Goal: Task Accomplishment & Management: Use online tool/utility

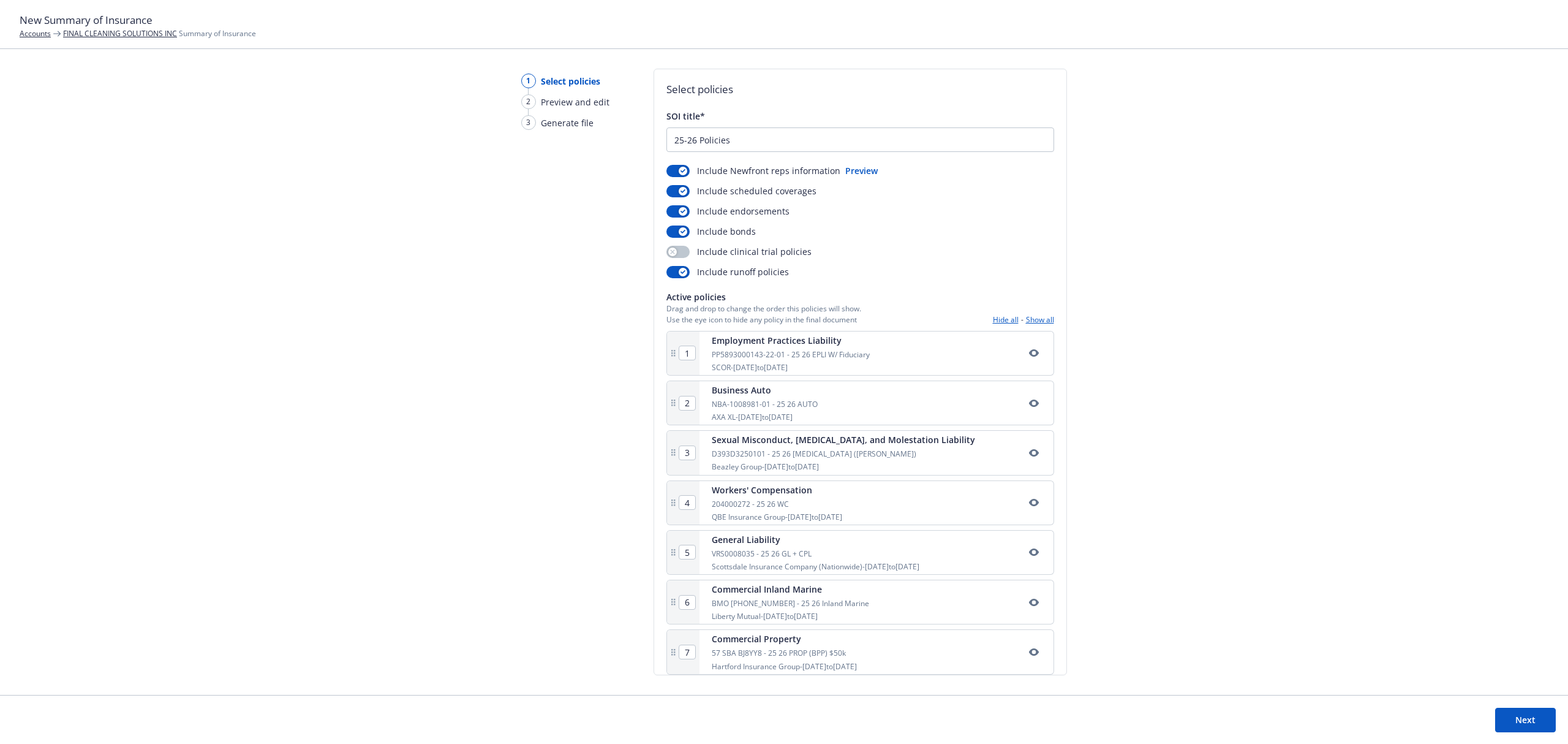
scroll to position [65, 0]
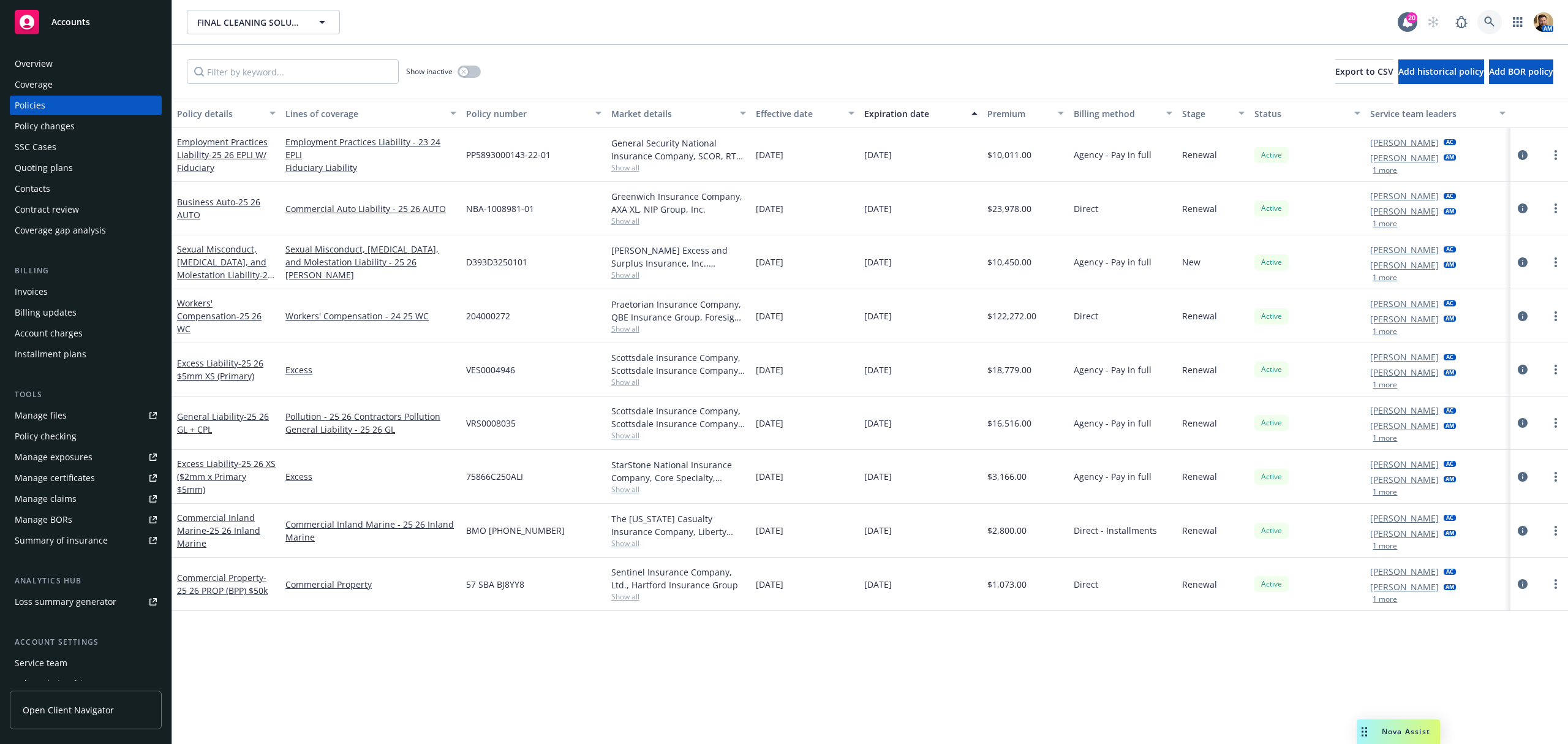
click at [1485, 18] on icon at bounding box center [1489, 21] width 10 height 10
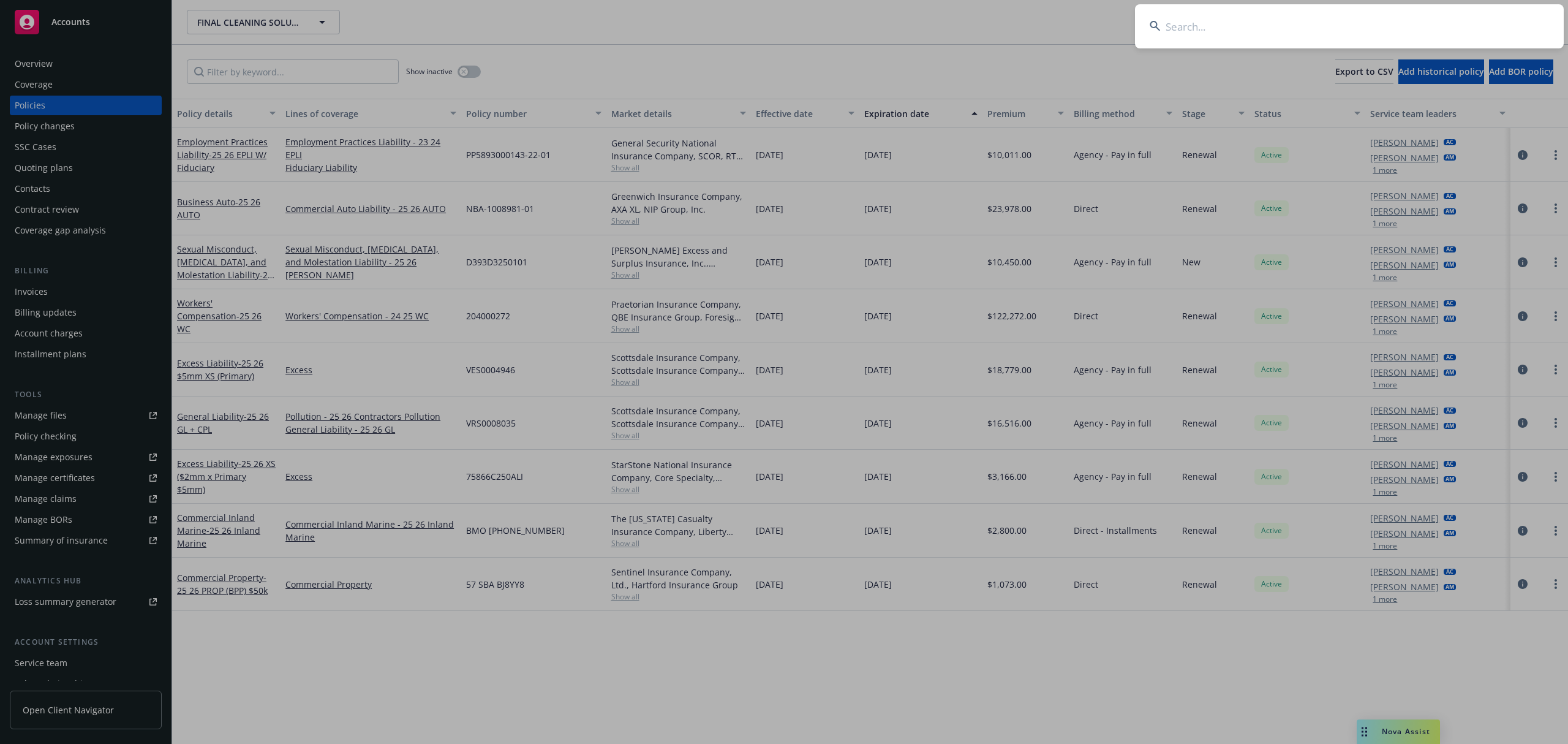
click at [1414, 23] on input at bounding box center [1349, 26] width 429 height 44
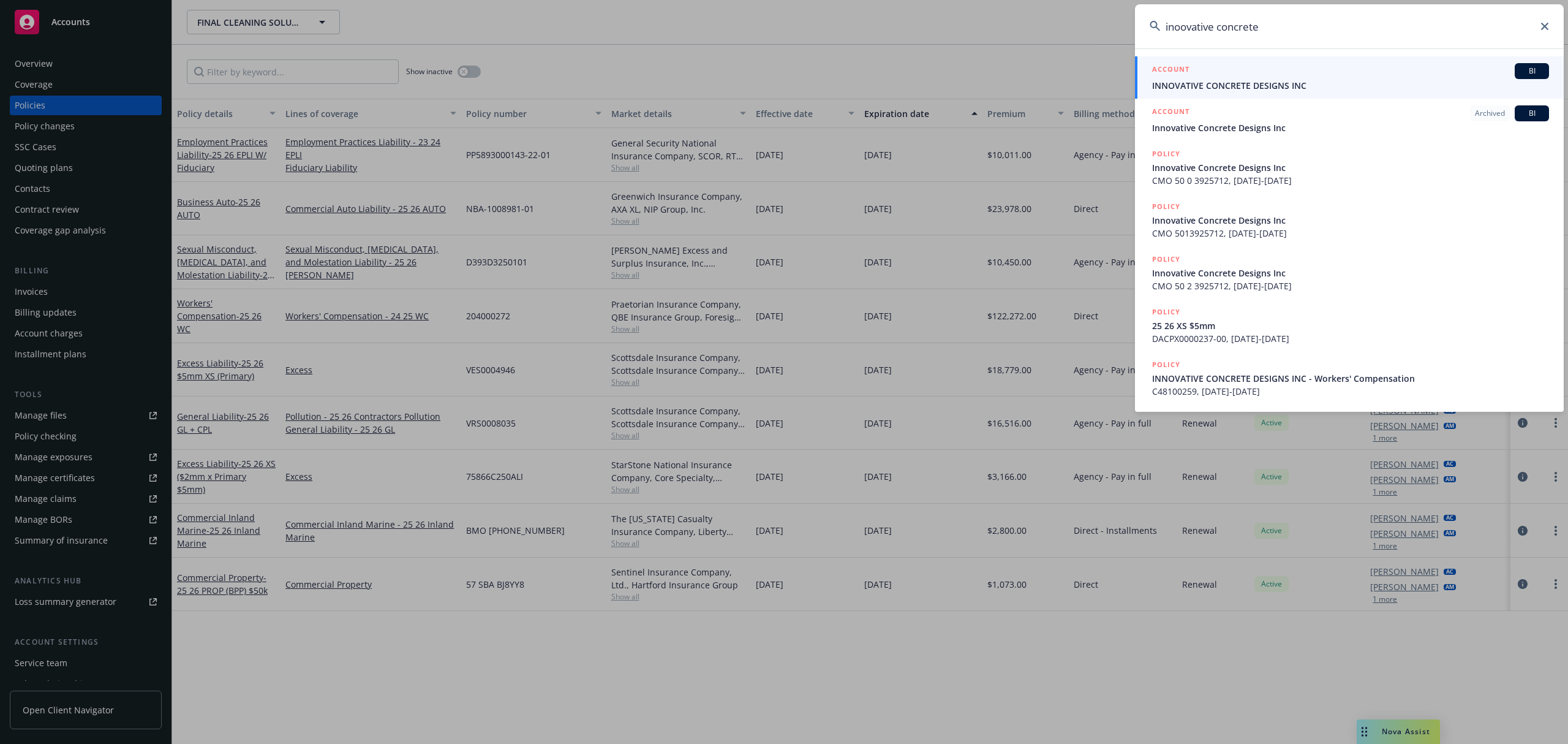
type input "inoovative concrete"
click at [1224, 74] on div "ACCOUNT BI" at bounding box center [1351, 71] width 397 height 16
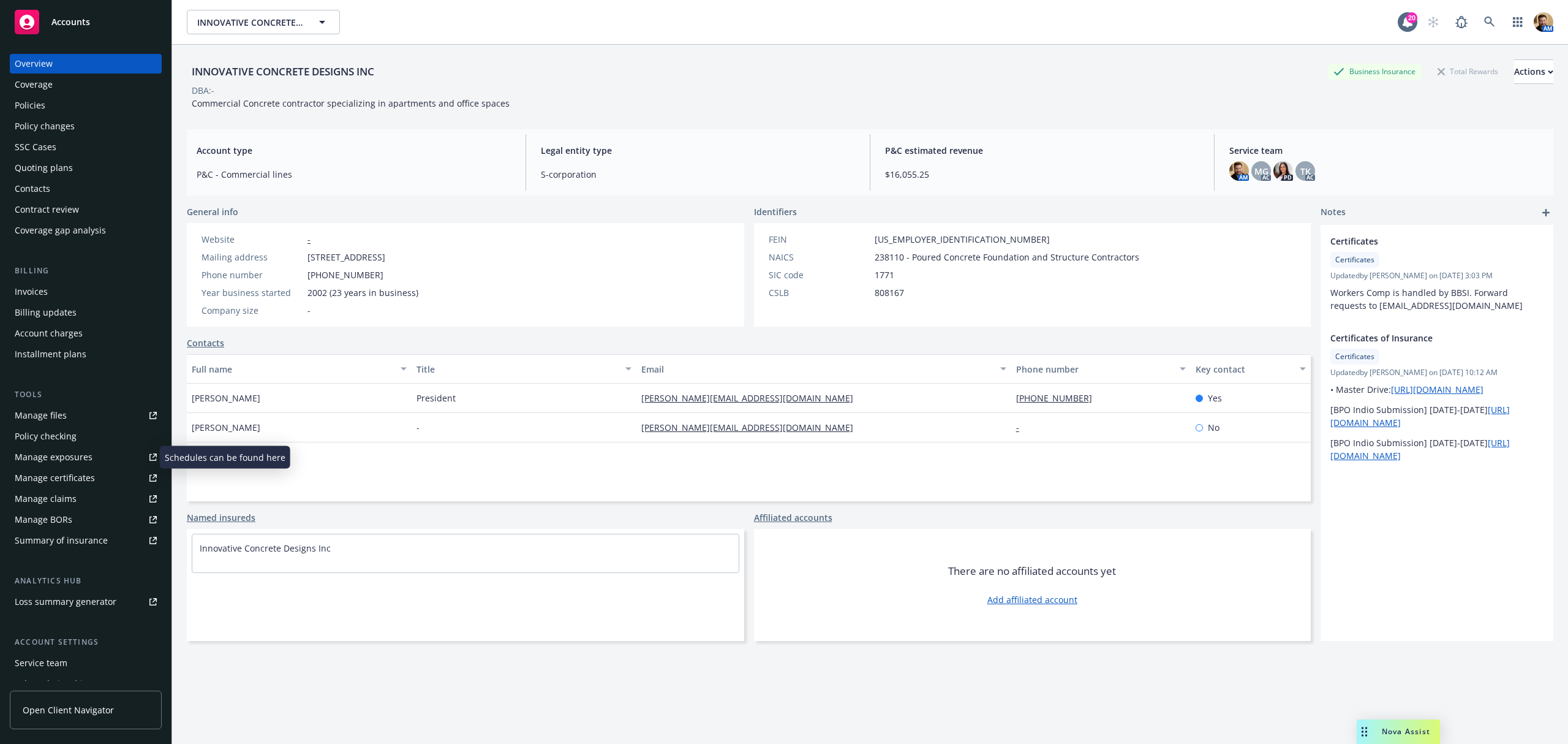
click at [95, 449] on link "Manage exposures" at bounding box center [85, 457] width 152 height 20
click at [1477, 15] on link at bounding box center [1489, 22] width 24 height 24
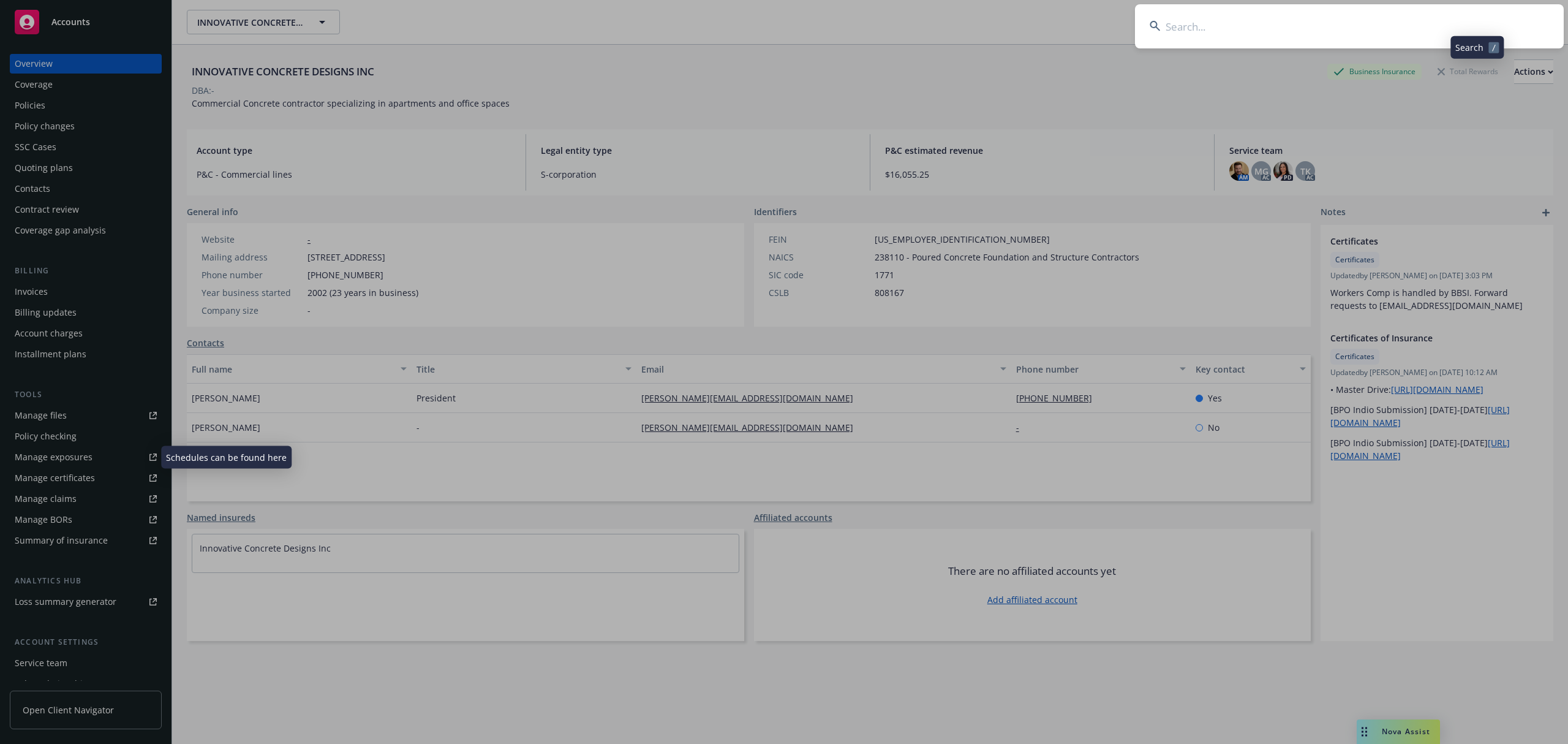
click at [1454, 25] on input at bounding box center [1349, 26] width 429 height 44
type input "rjp framing"
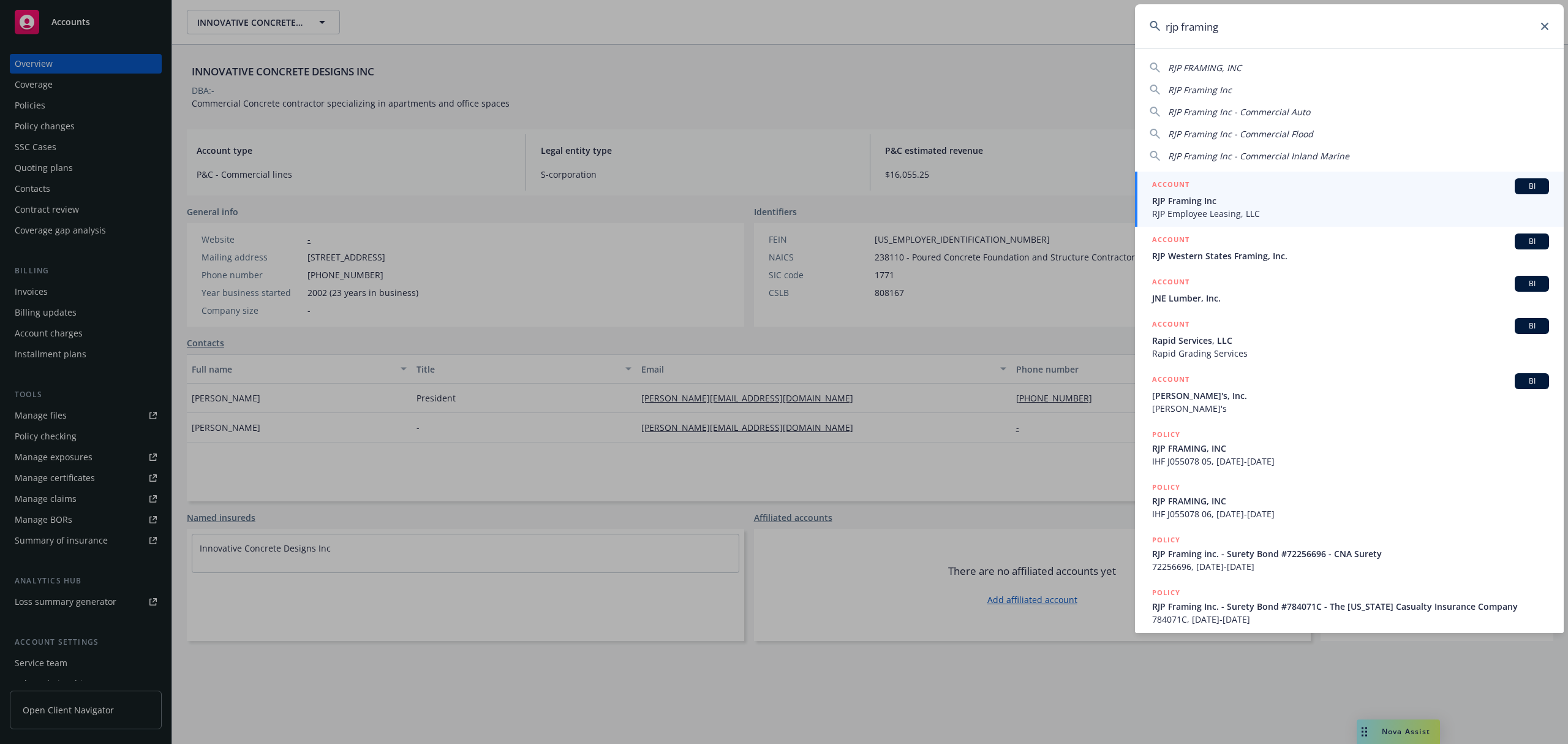
click at [1179, 204] on span "RJP Framing Inc" at bounding box center [1351, 200] width 397 height 13
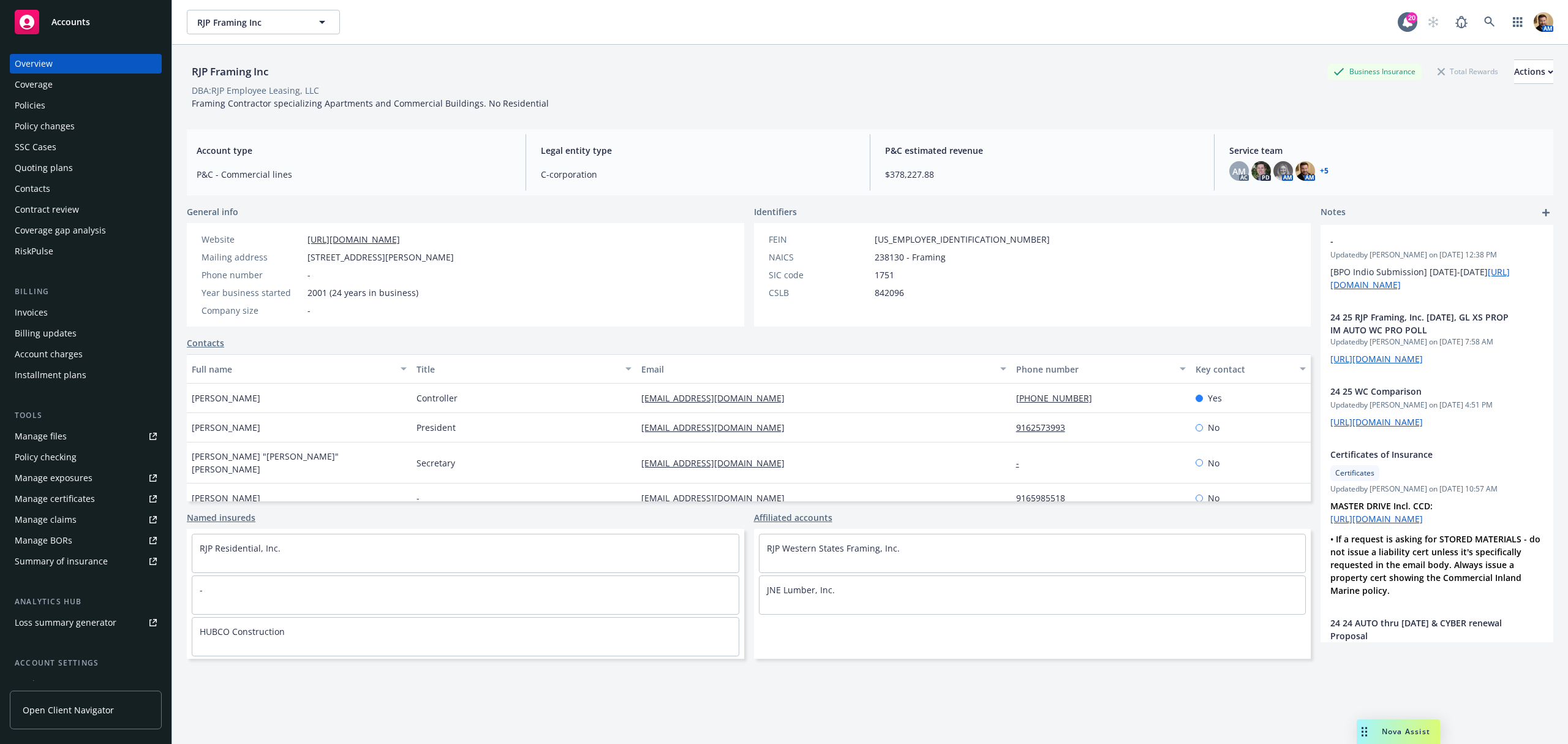
click at [62, 101] on div "Policies" at bounding box center [86, 105] width 142 height 20
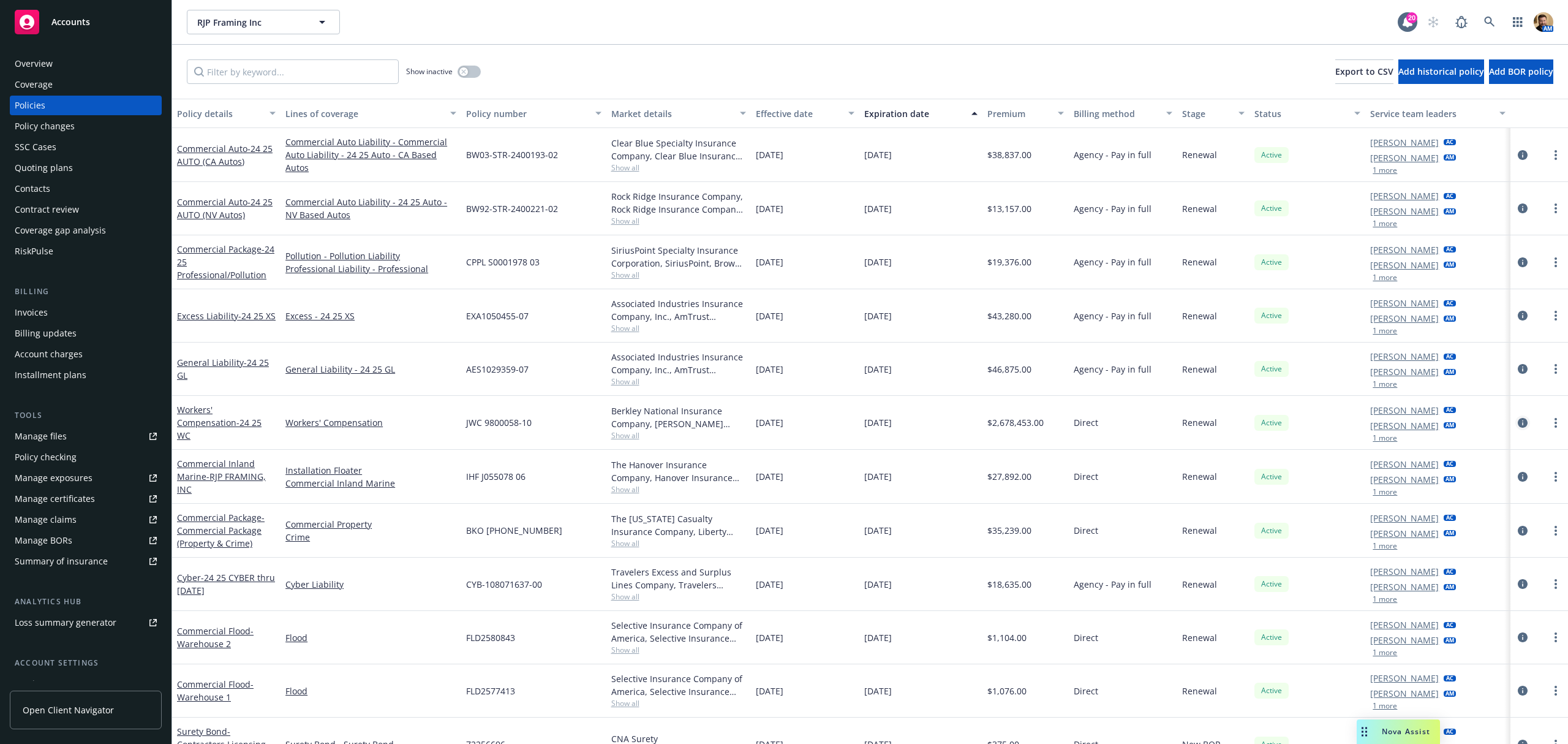
click at [1518, 424] on icon "circleInformation" at bounding box center [1523, 422] width 9 height 9
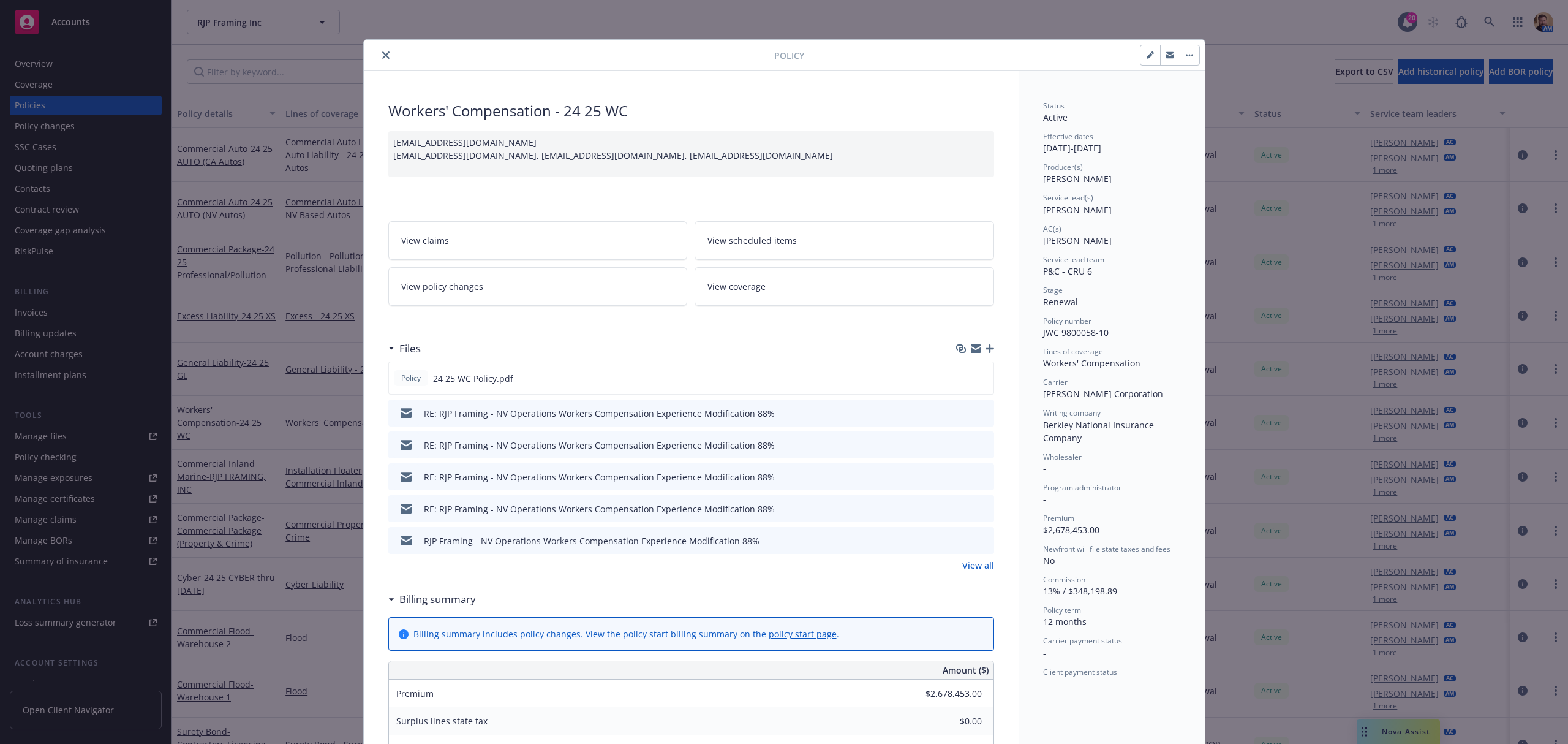
click at [985, 347] on icon "button" at bounding box center [989, 349] width 9 height 9
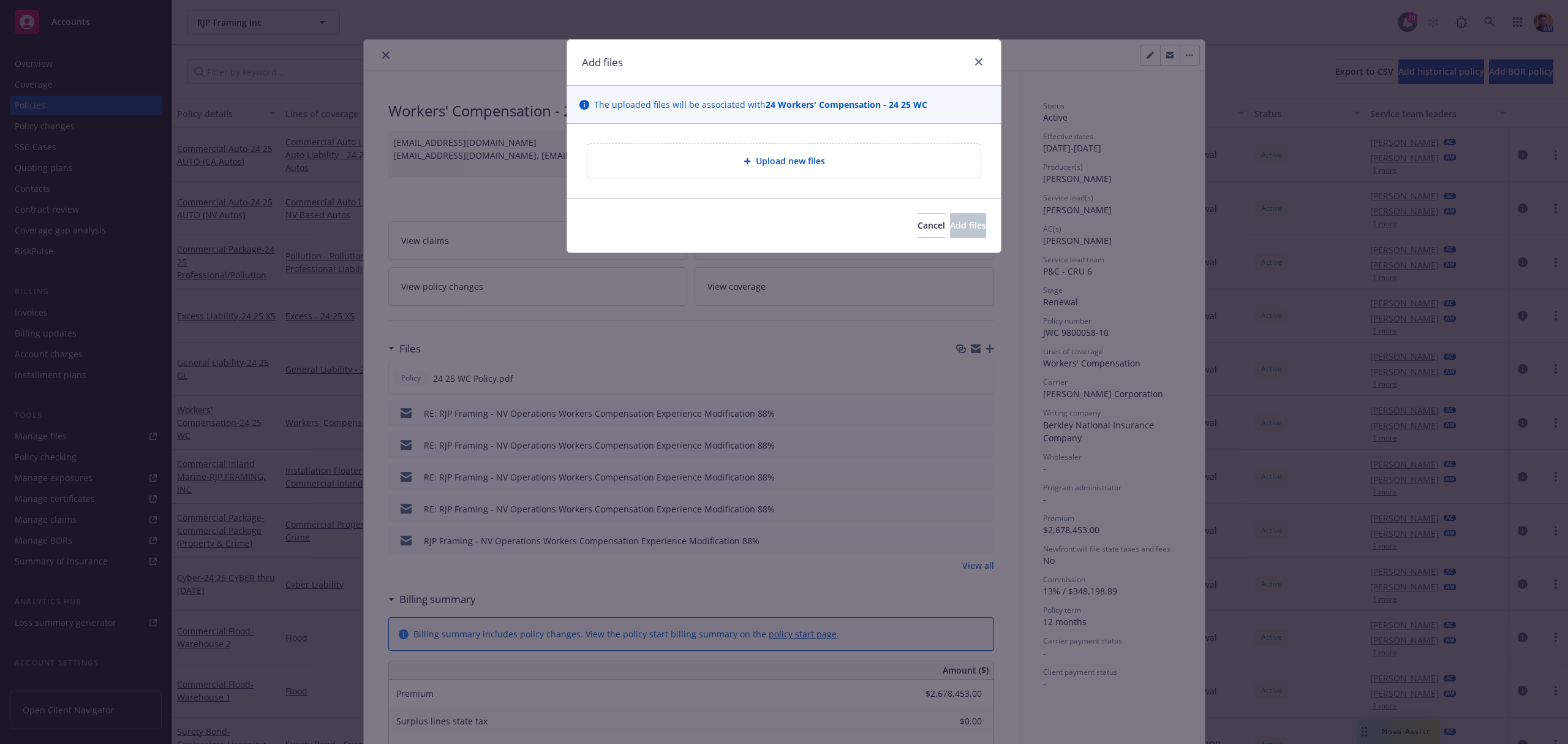
type textarea "x"
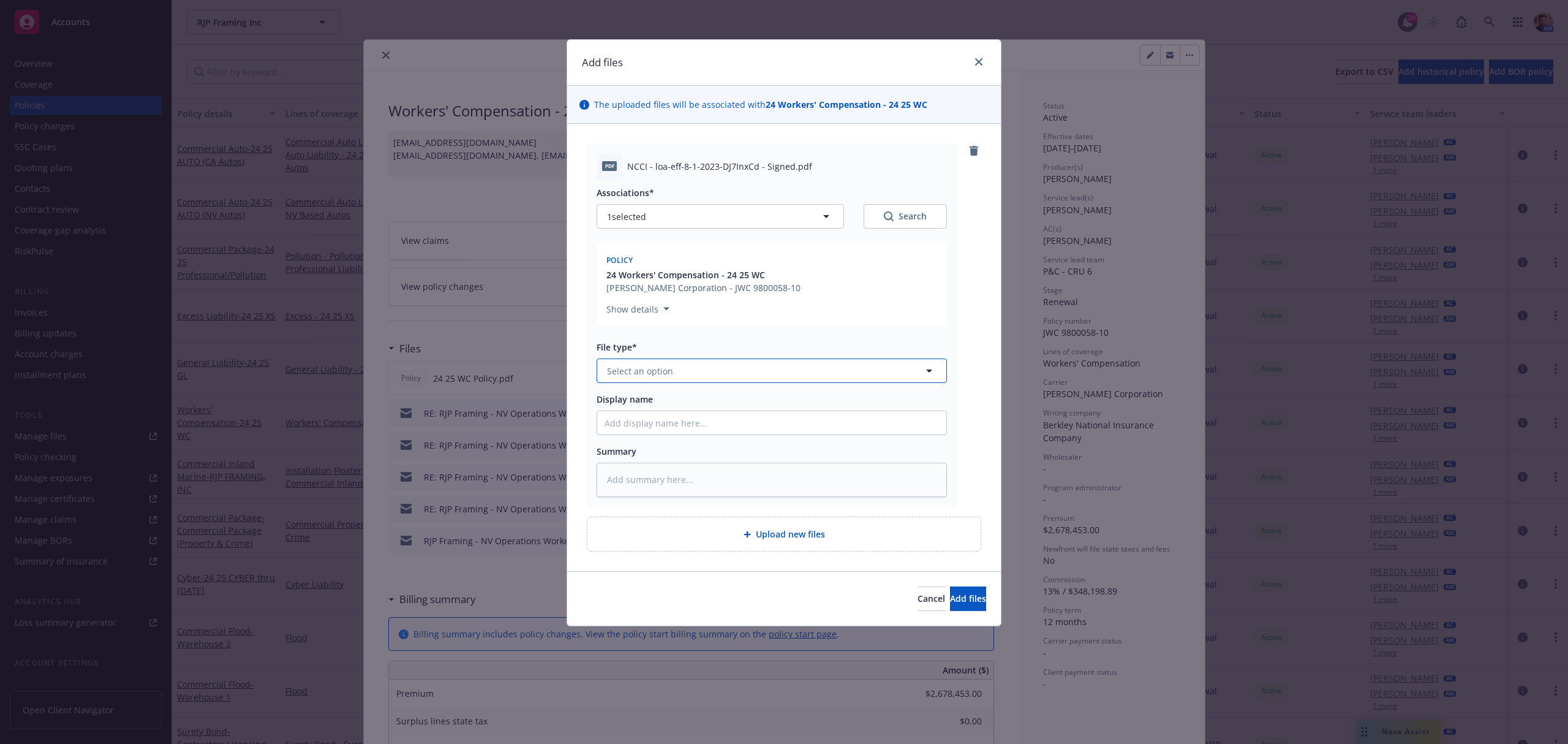
click at [736, 378] on button "Select an option" at bounding box center [772, 371] width 351 height 24
type input "other"
click at [688, 408] on div "Other" at bounding box center [771, 405] width 334 height 18
click at [688, 419] on input "Display name" at bounding box center [772, 422] width 349 height 23
type textarea "x"
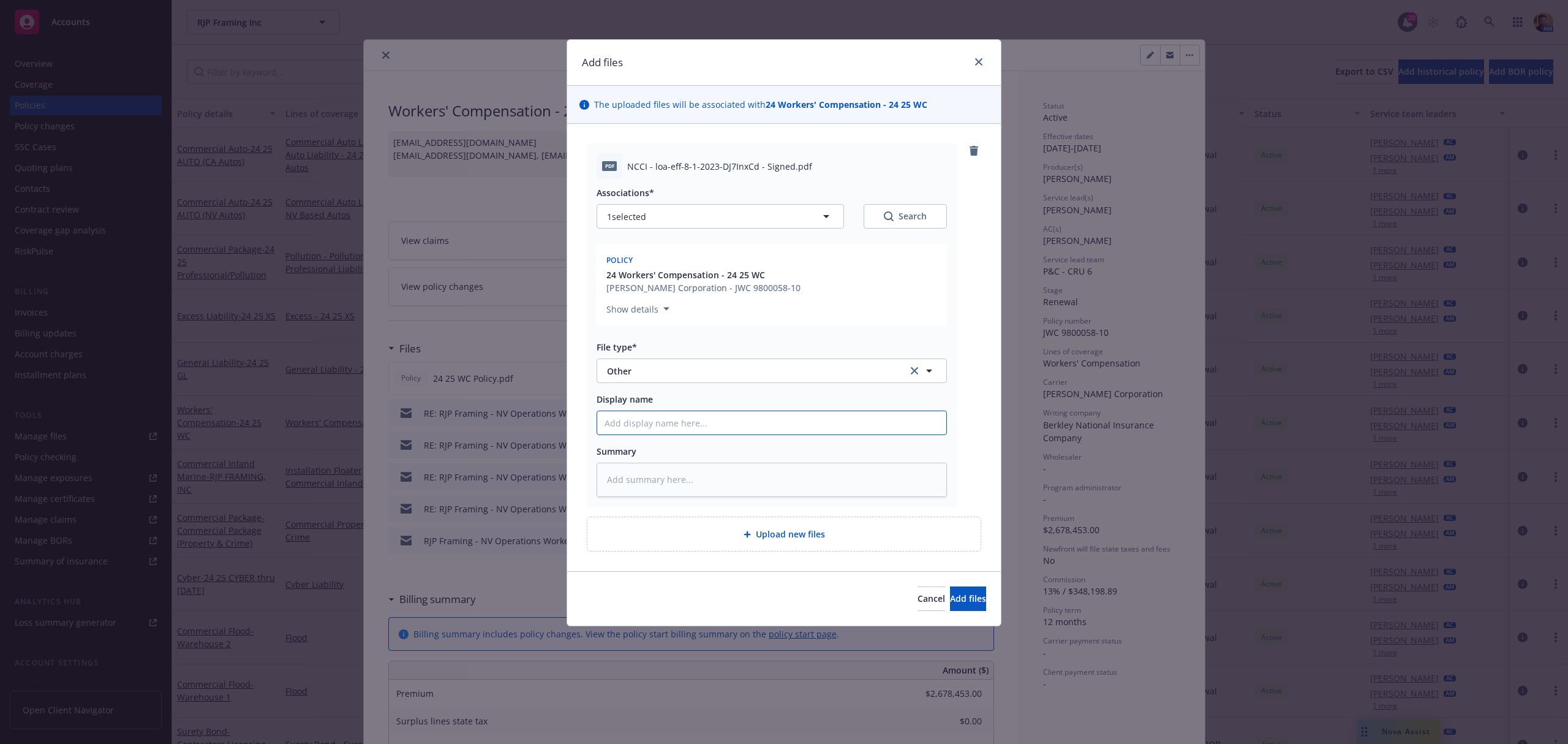
type input "S"
type textarea "x"
type input "Si"
type textarea "x"
type input "Sig"
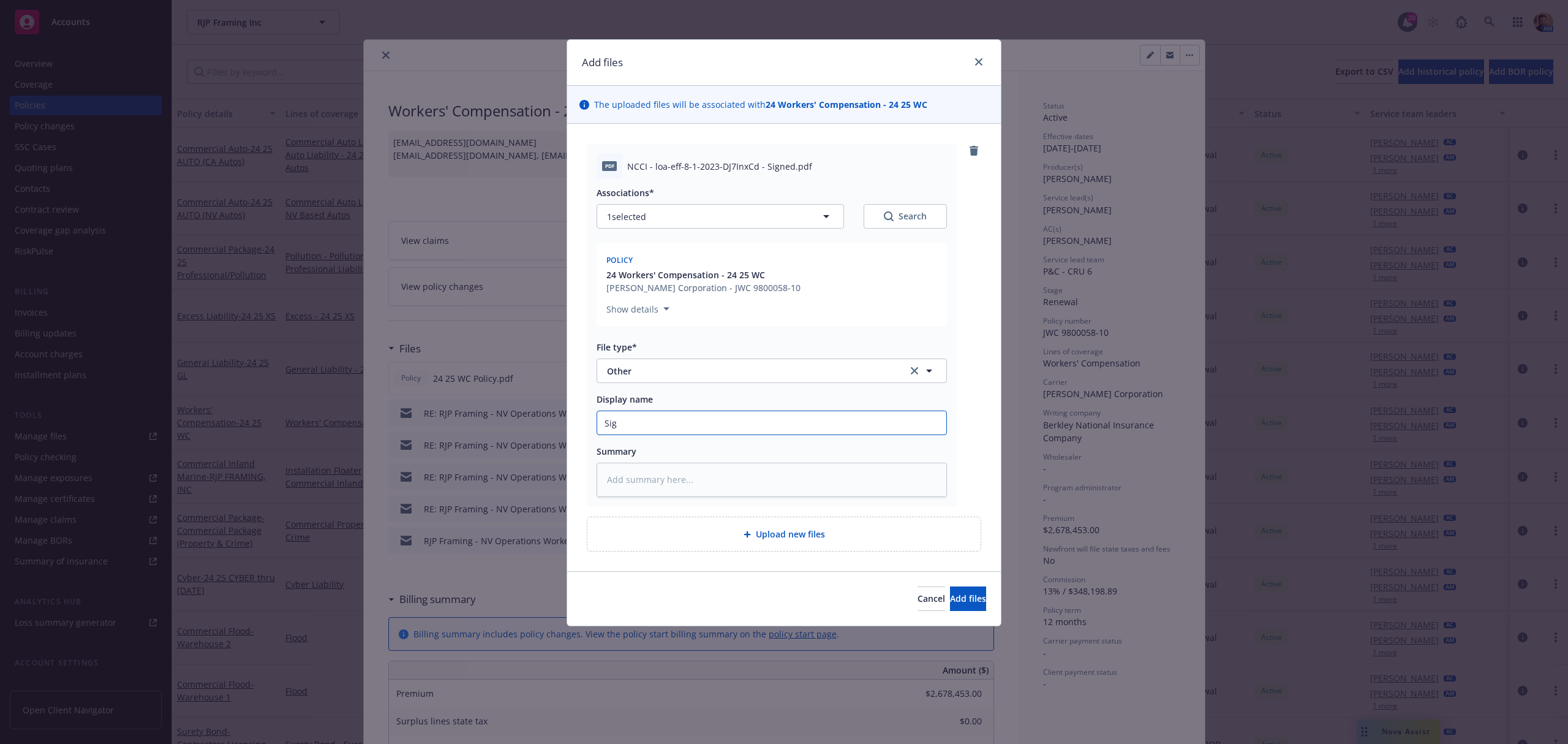
type textarea "x"
type input "Sign"
type textarea "x"
type input "Signe"
type textarea "x"
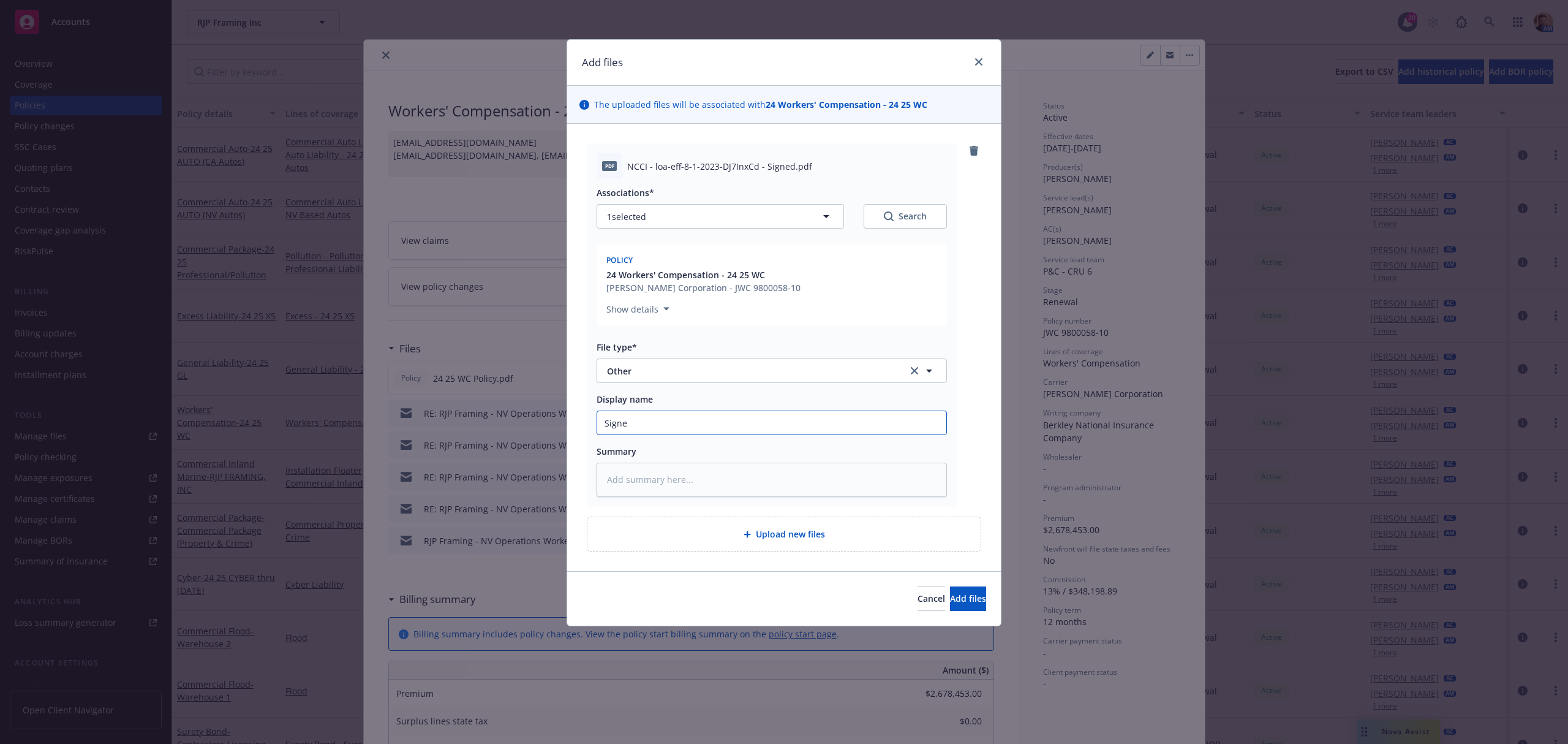
type input "Signed"
type textarea "x"
type input "Signed"
type textarea "x"
type input "Signed N"
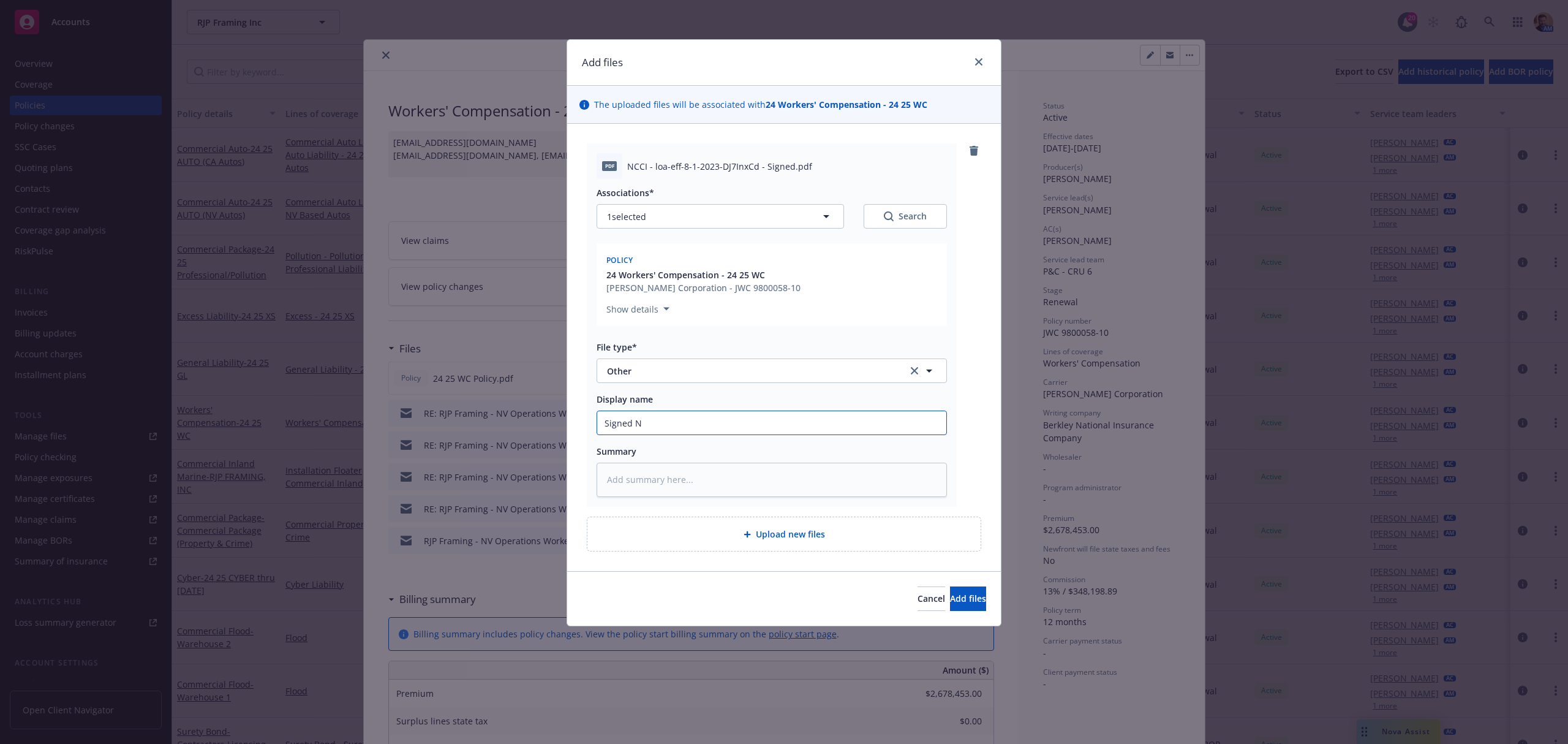
type textarea "x"
type input "Signed NC"
type textarea "x"
type input "Signed NCC"
type textarea "x"
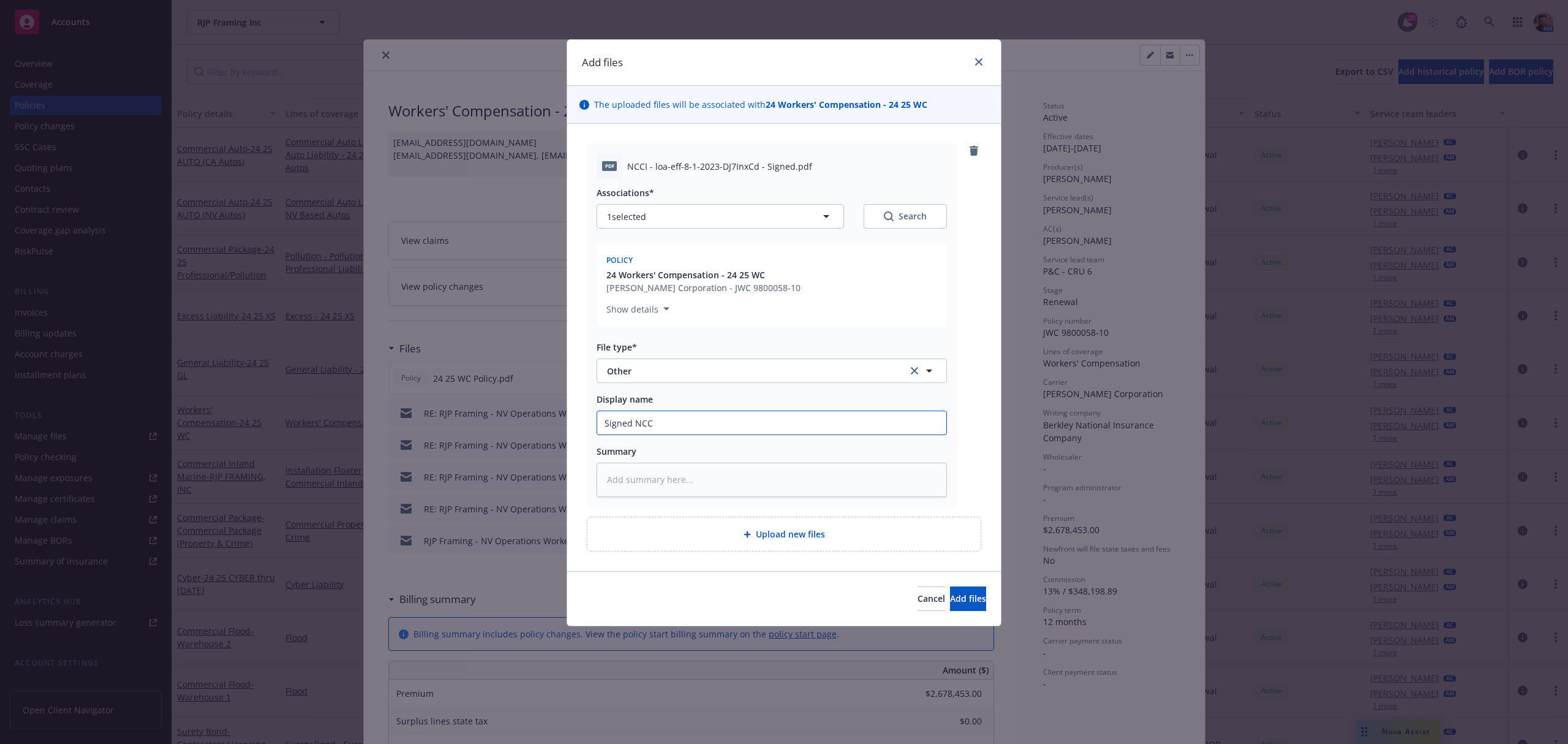
type input "Signed NCCI"
type textarea "x"
type input "Signed NCCI"
type textarea "x"
type input "Signed NCCI L"
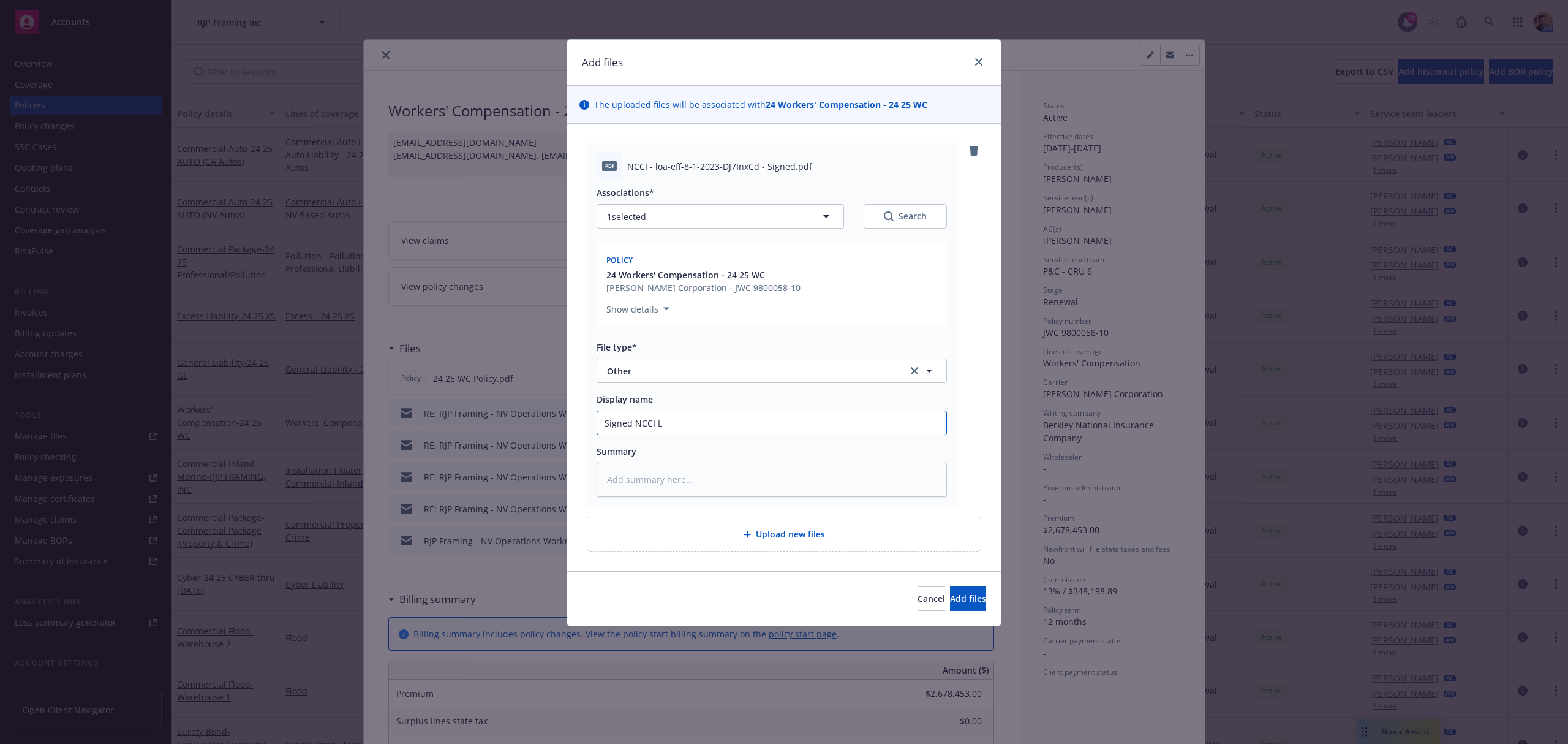
type textarea "x"
type input "Signed NCCI LR"
type textarea "x"
type input "Signed NCCI LRA"
type textarea "x"
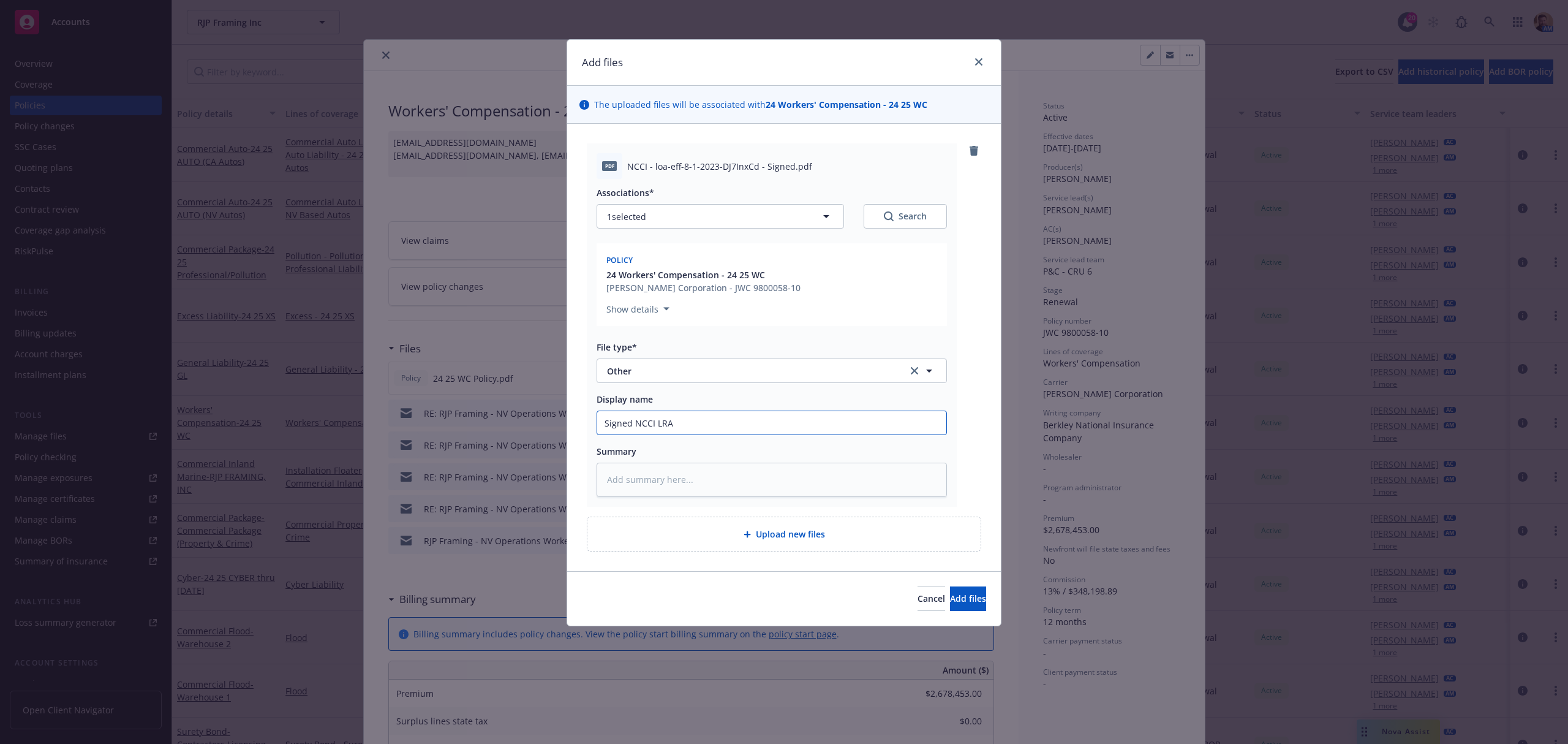
type input "Signed NCCI LRA"
type textarea "x"
type input "Signed NCCI LRA f"
type textarea "x"
type input "Signed NCCI LRA for"
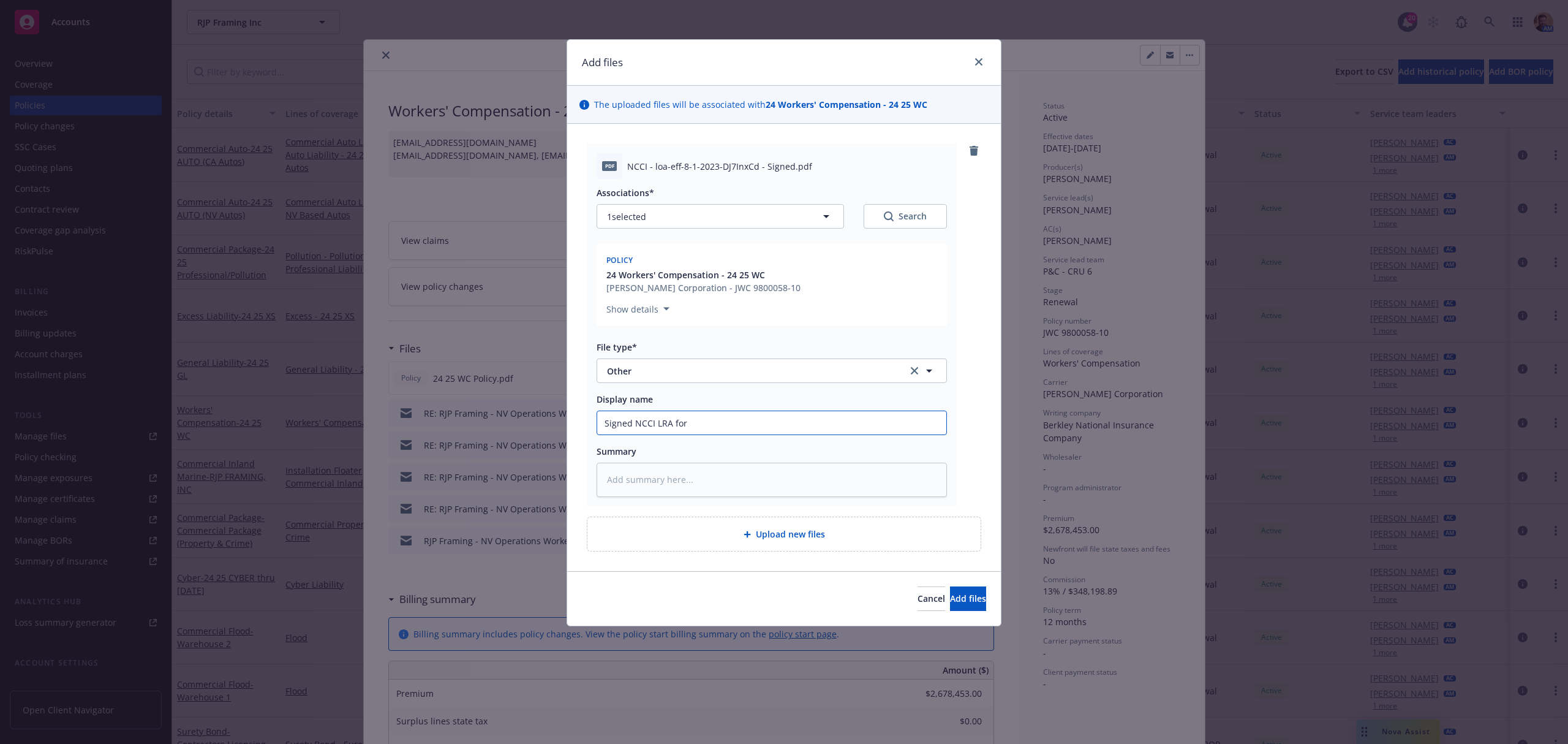
type textarea "x"
type input "Signed NCCI LRA for"
type textarea "x"
type input "Signed NCCI LRA for E"
type textarea "x"
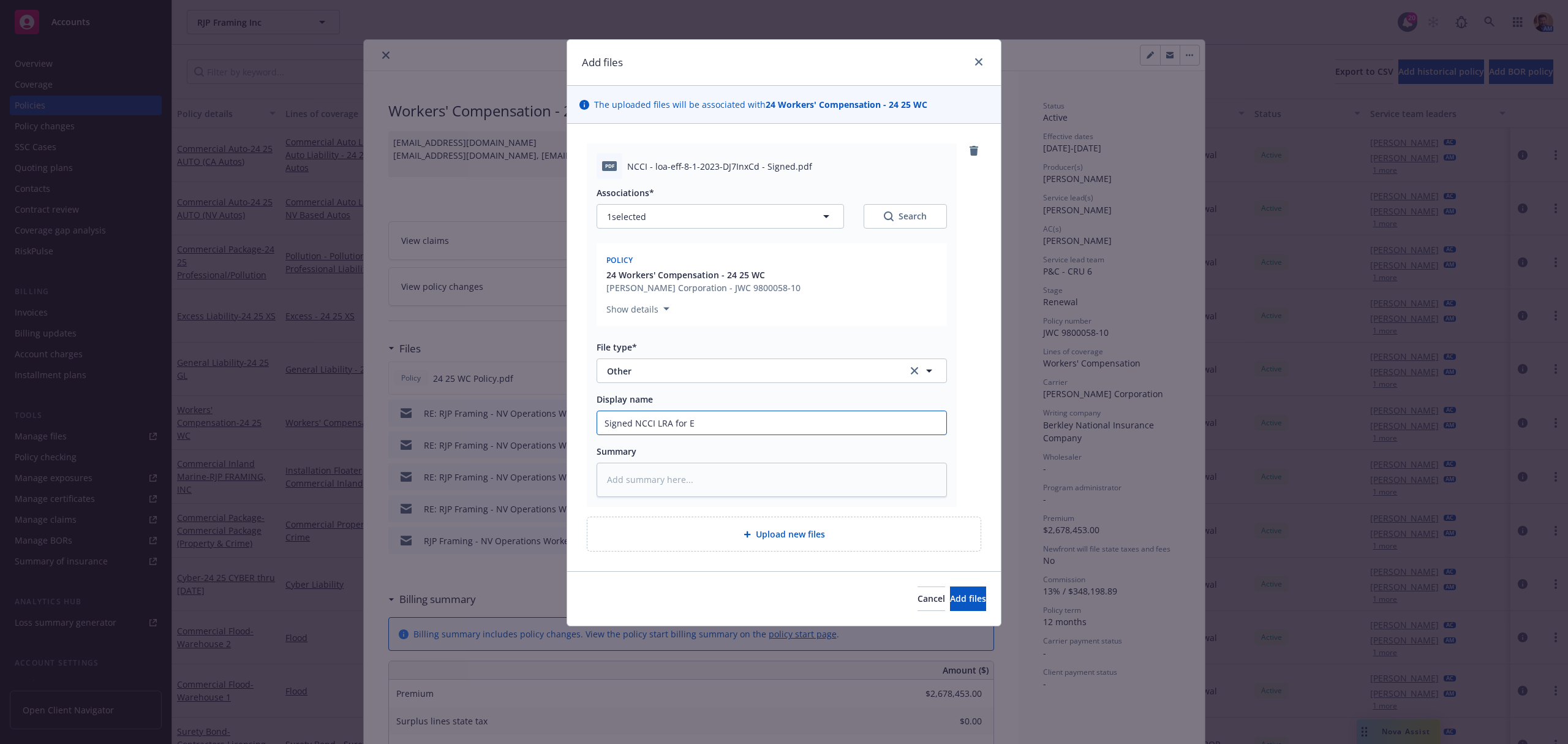
type input "Signed NCCI LRA for EM"
type textarea "x"
type input "Signed NCCI LRA for EMO"
type textarea "x"
type input "Signed NCCI LRA for EMOD"
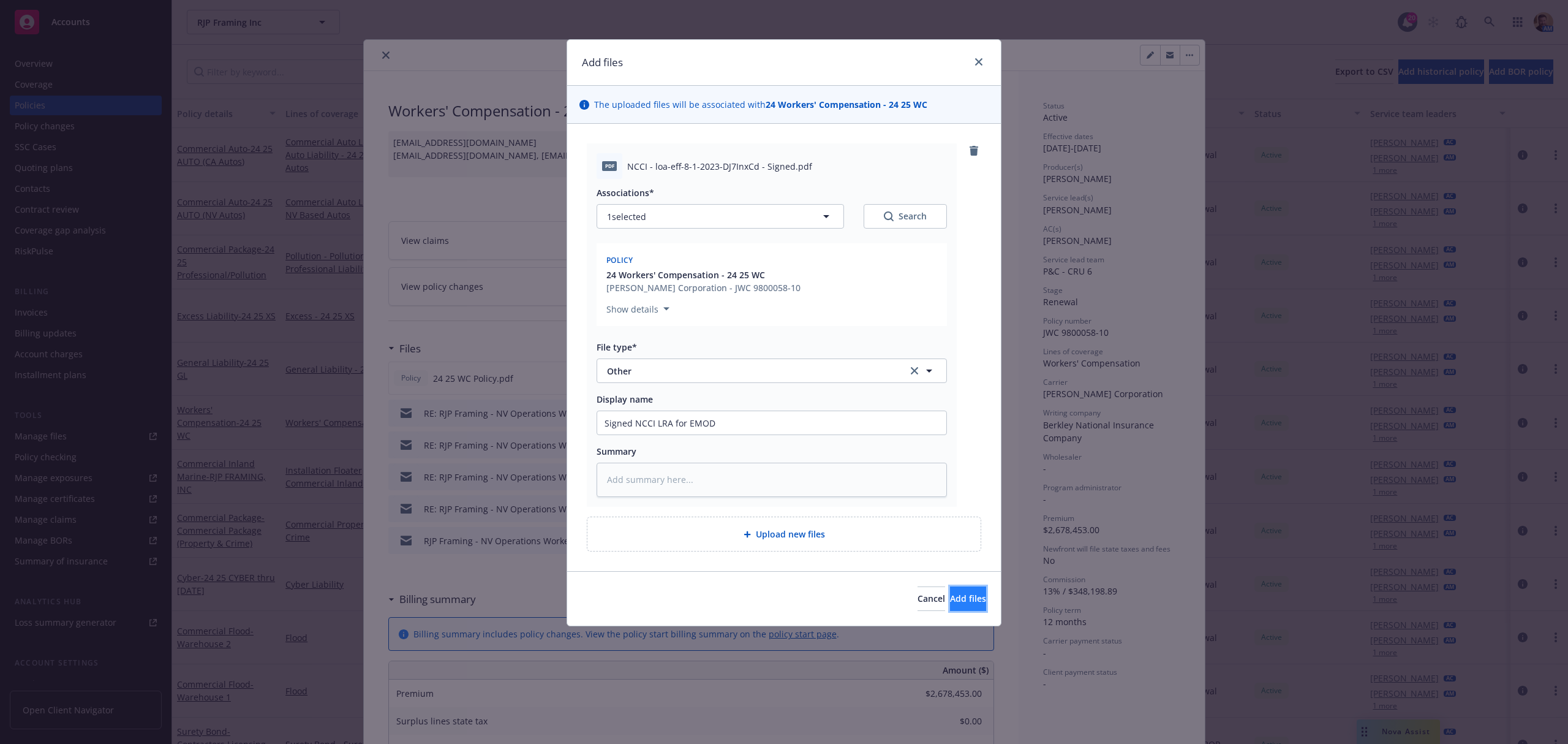
click at [950, 592] on button "Add files" at bounding box center [968, 598] width 36 height 24
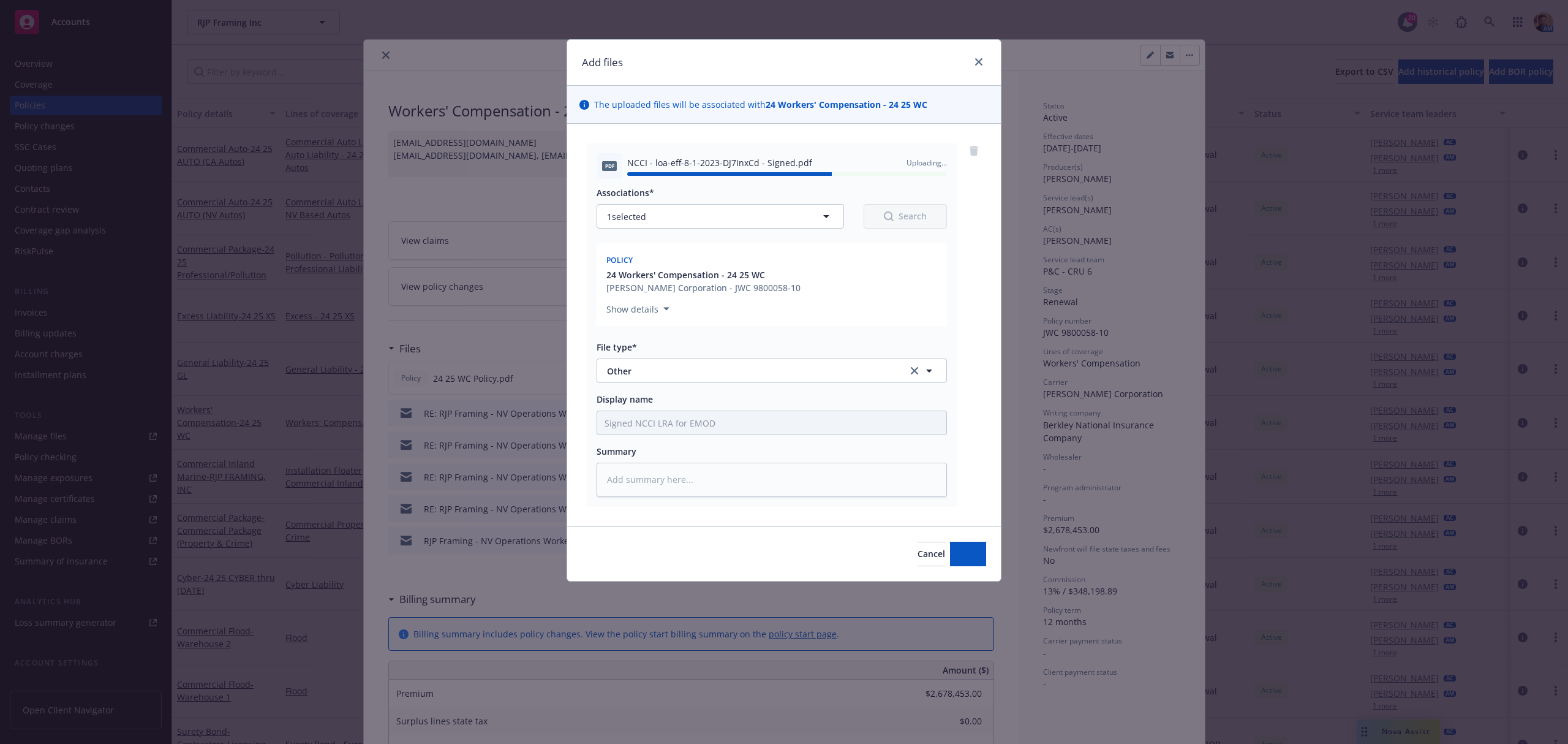
type textarea "x"
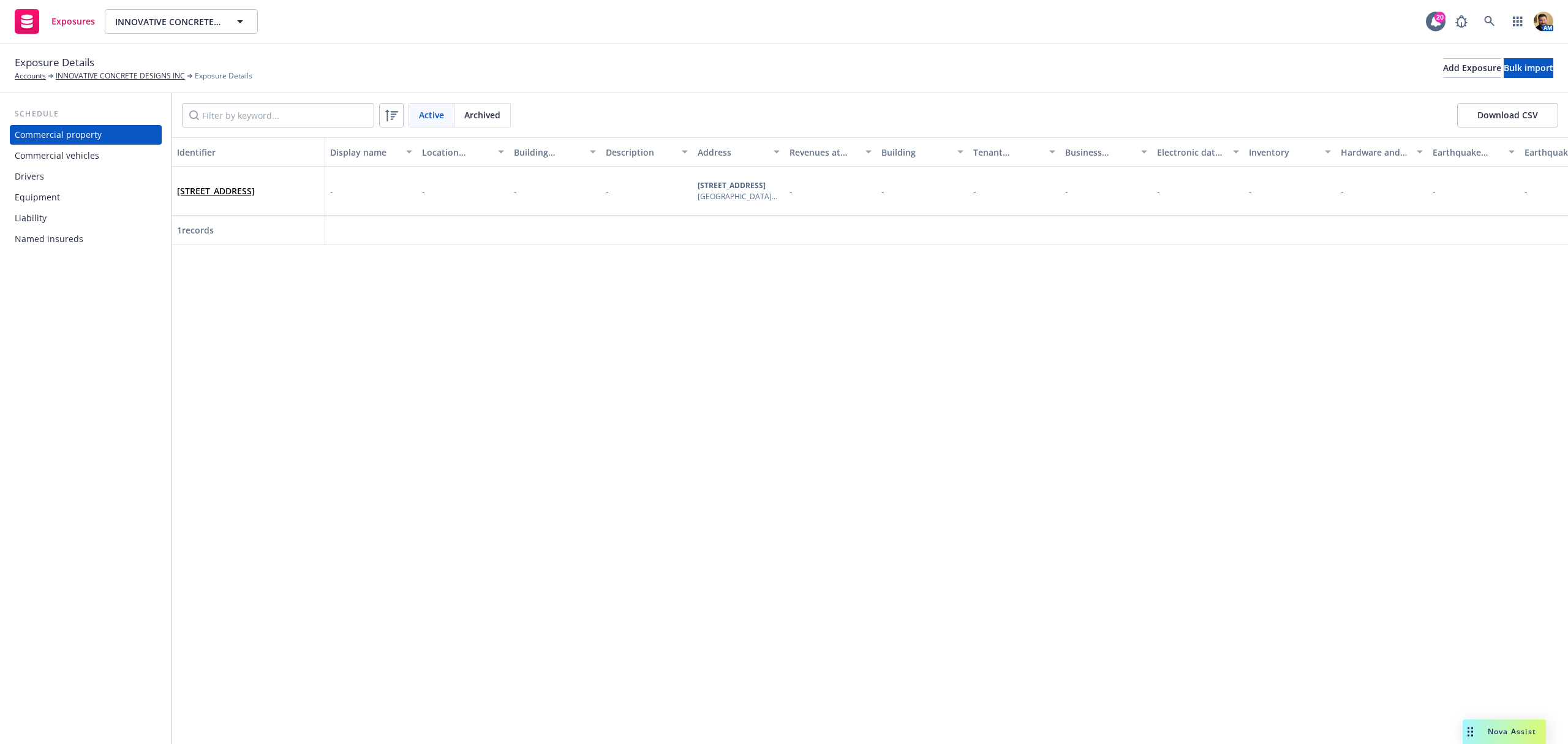
click at [60, 153] on div "Commercial vehicles" at bounding box center [57, 155] width 85 height 20
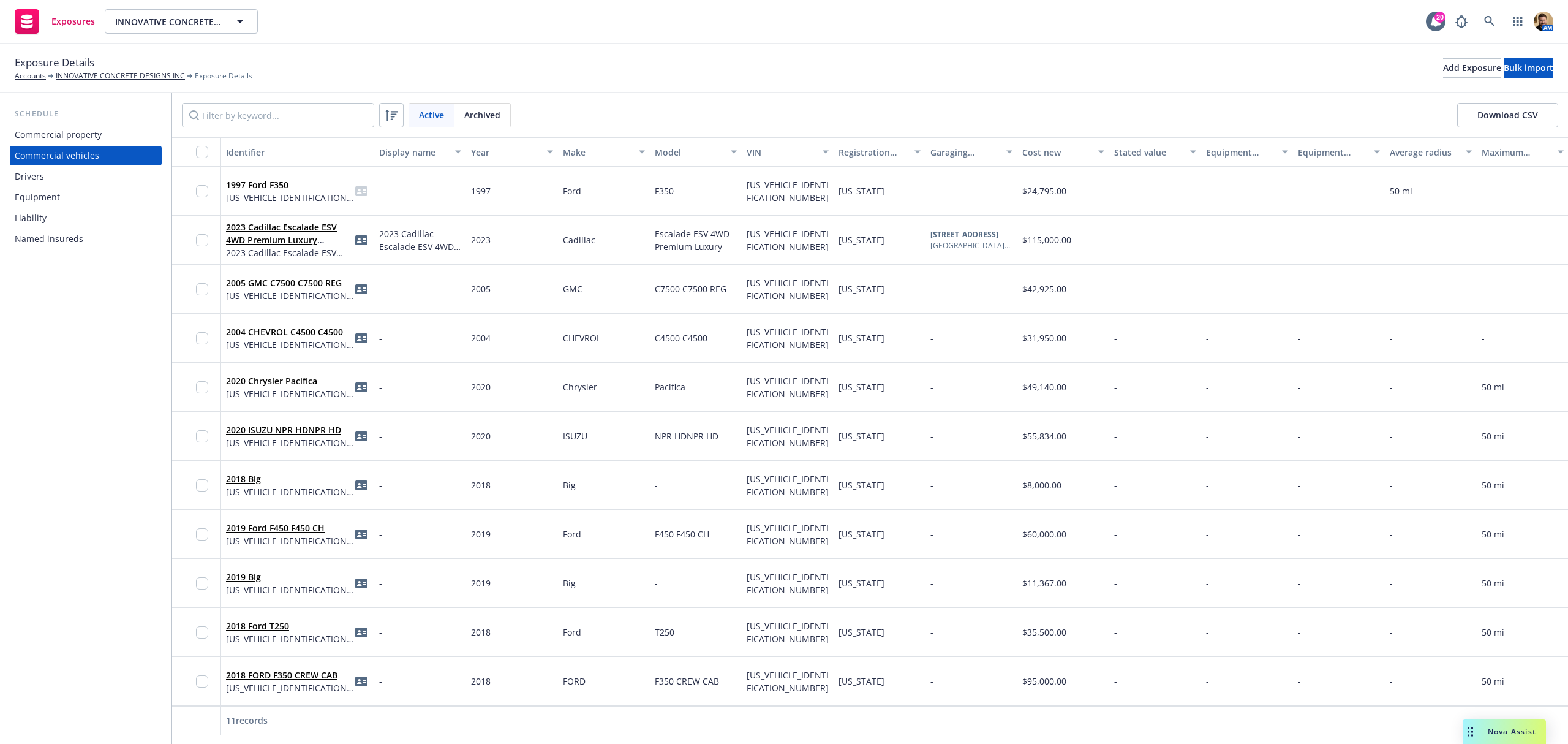
scroll to position [3, 0]
click at [40, 180] on div "Drivers" at bounding box center [29, 176] width 29 height 20
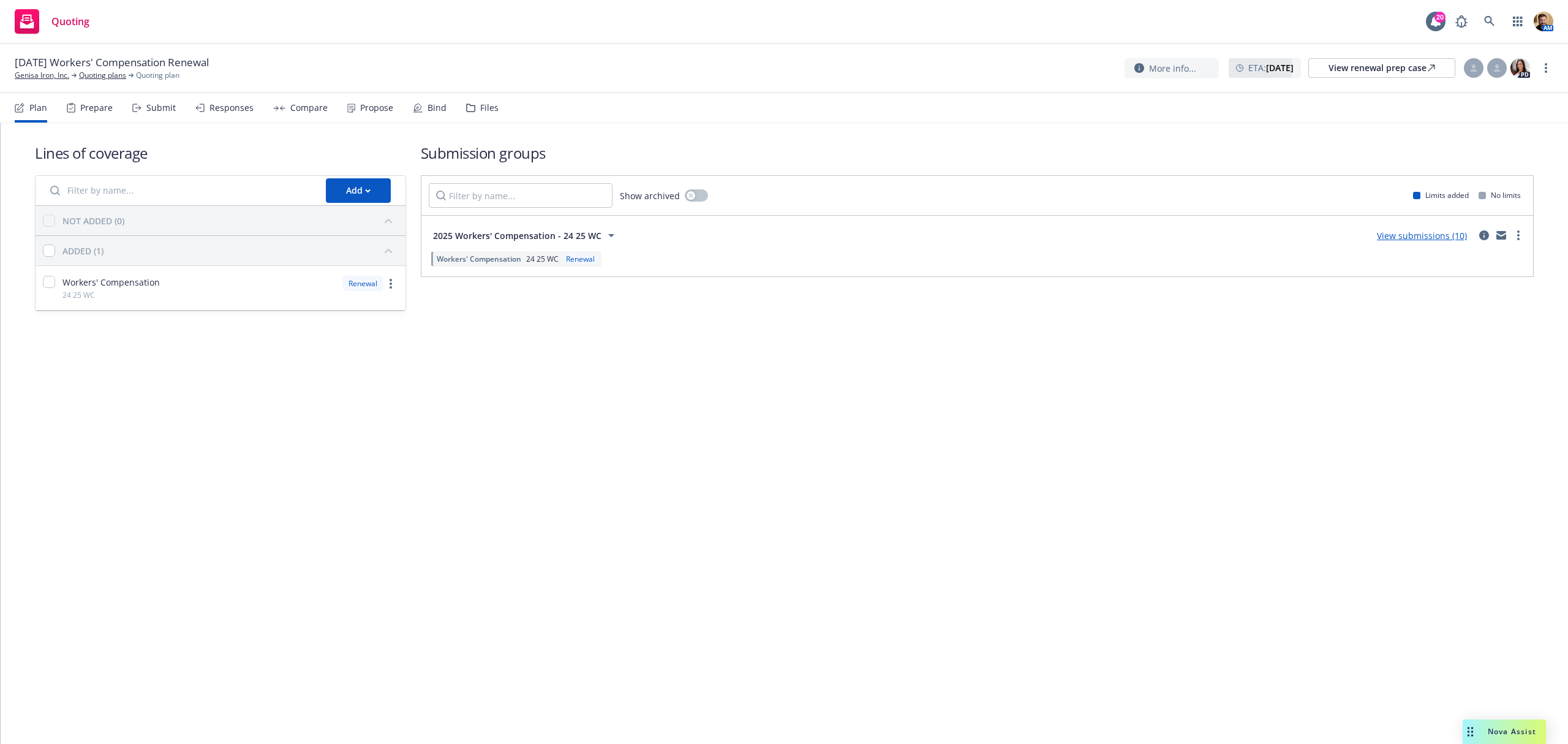
click at [227, 109] on div "Responses" at bounding box center [231, 108] width 44 height 9
